Goal: Book appointment/travel/reservation

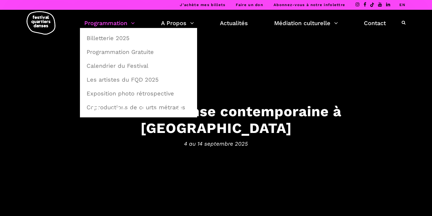
click at [113, 23] on link "Programmation" at bounding box center [109, 23] width 51 height 10
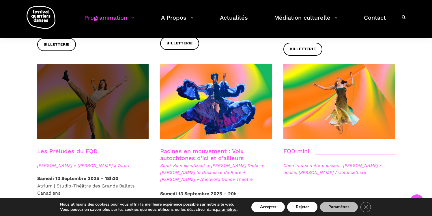
scroll to position [839, 0]
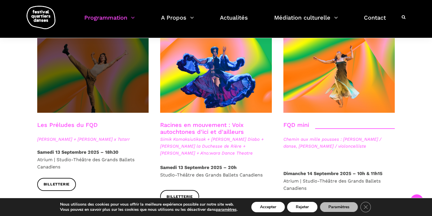
click at [125, 69] on span at bounding box center [93, 75] width 112 height 75
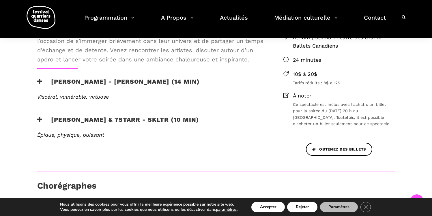
scroll to position [209, 0]
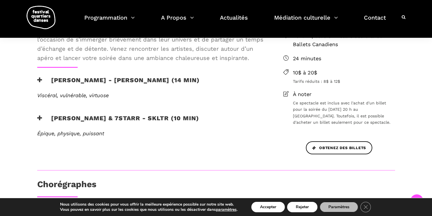
click at [103, 117] on h3 "Charles Brecard & 7starr - SKLTR (10 min)" at bounding box center [118, 122] width 162 height 14
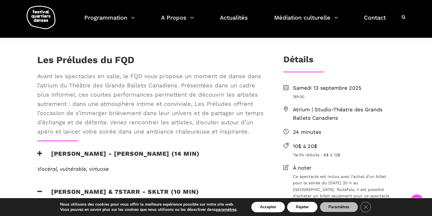
scroll to position [127, 0]
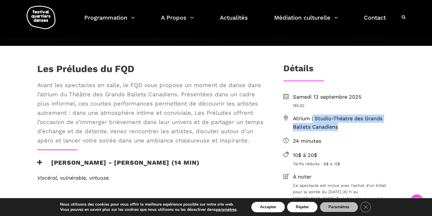
drag, startPoint x: 313, startPoint y: 118, endPoint x: 344, endPoint y: 129, distance: 33.1
click at [344, 129] on span "Atrium | Studio-Théatre des Grands Ballets Canadiens" at bounding box center [344, 123] width 102 height 17
copy span "Studio-Théatre des Grands Ballets Canadiens"
